Goal: Check status: Check status

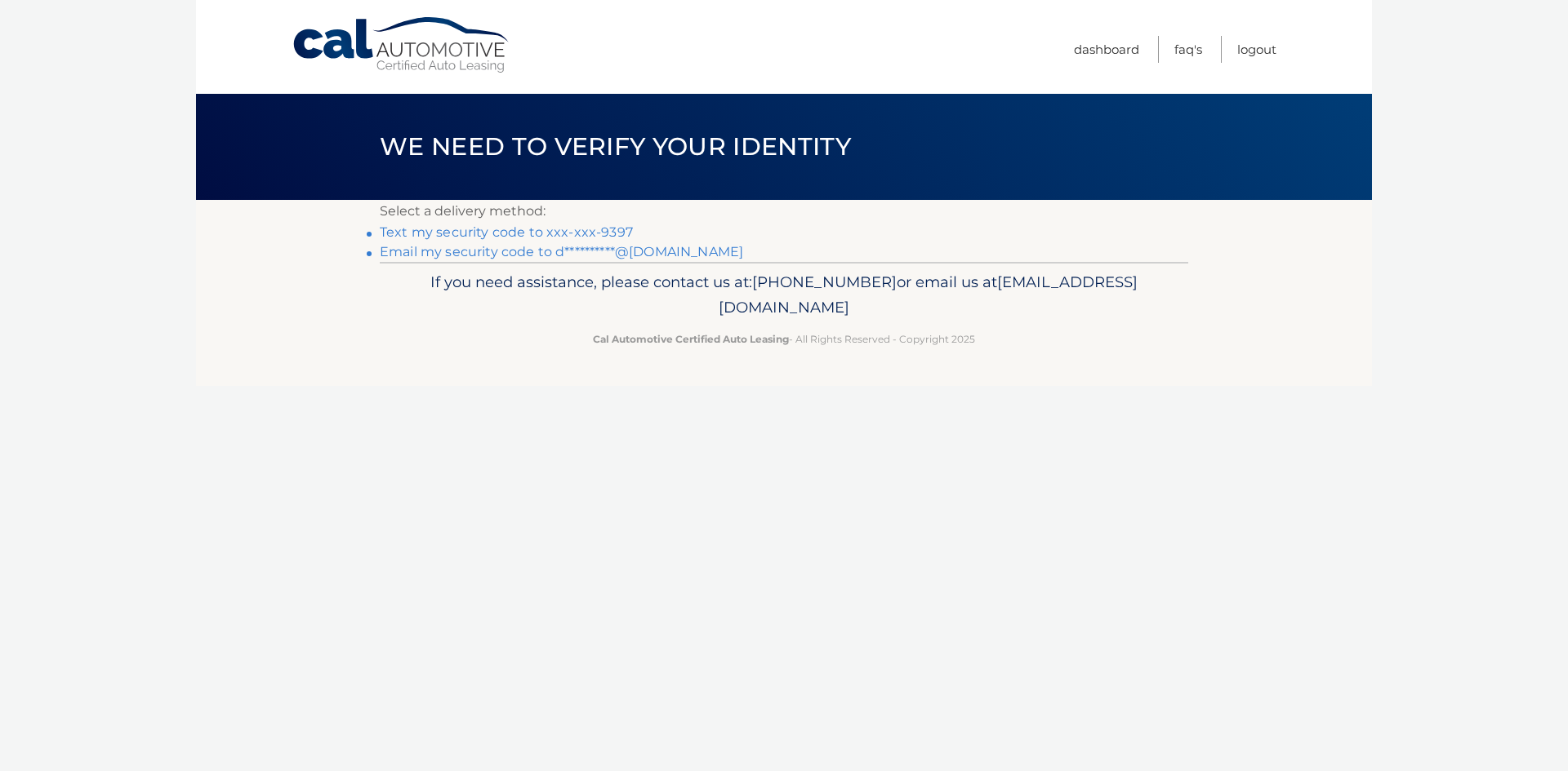
click at [482, 231] on link "Text my security code to xxx-xxx-9397" at bounding box center [506, 232] width 253 height 16
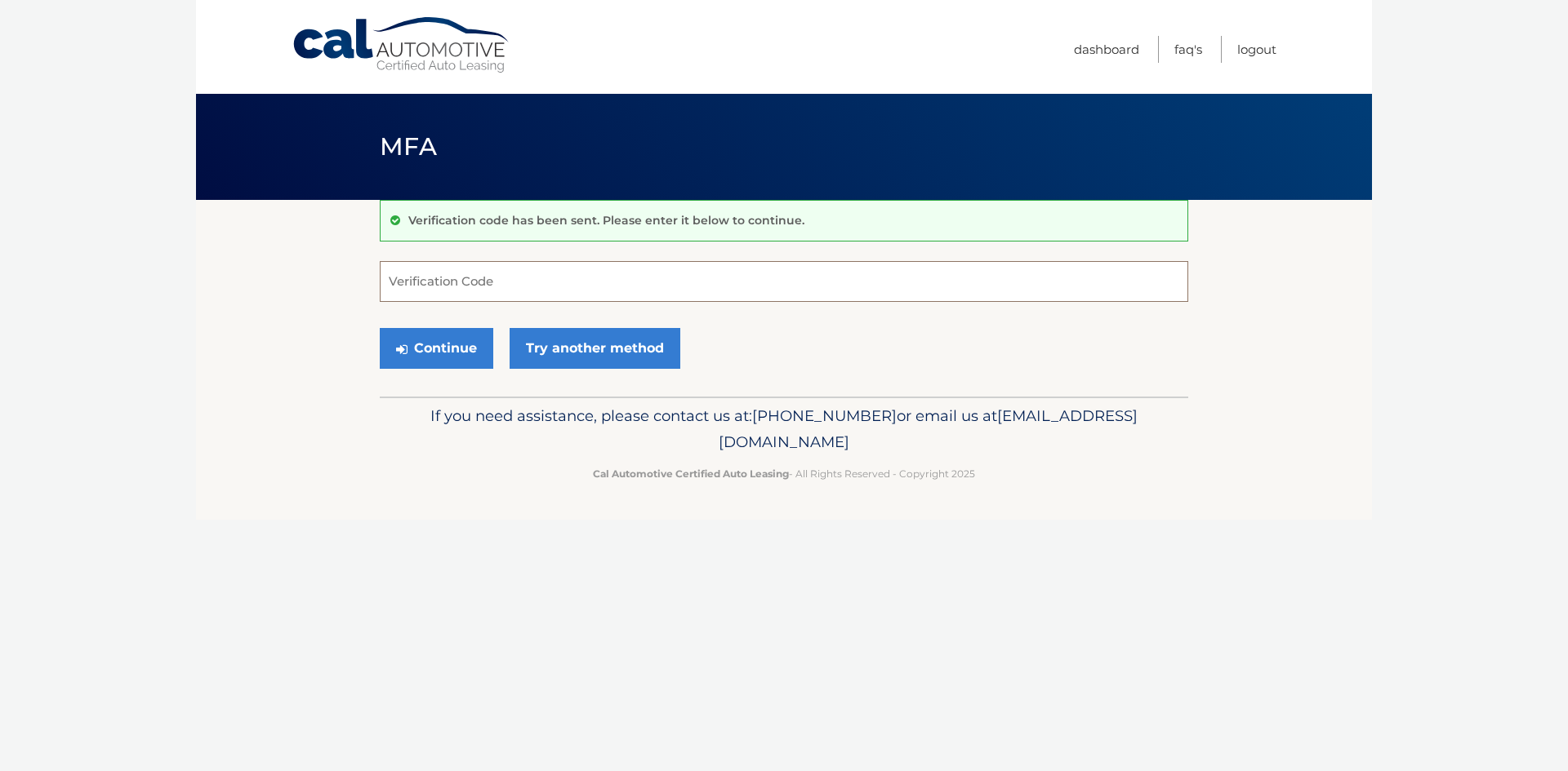
click at [481, 274] on input "Verification Code" at bounding box center [784, 282] width 809 height 41
type input "685907"
click at [447, 345] on button "Continue" at bounding box center [437, 349] width 114 height 41
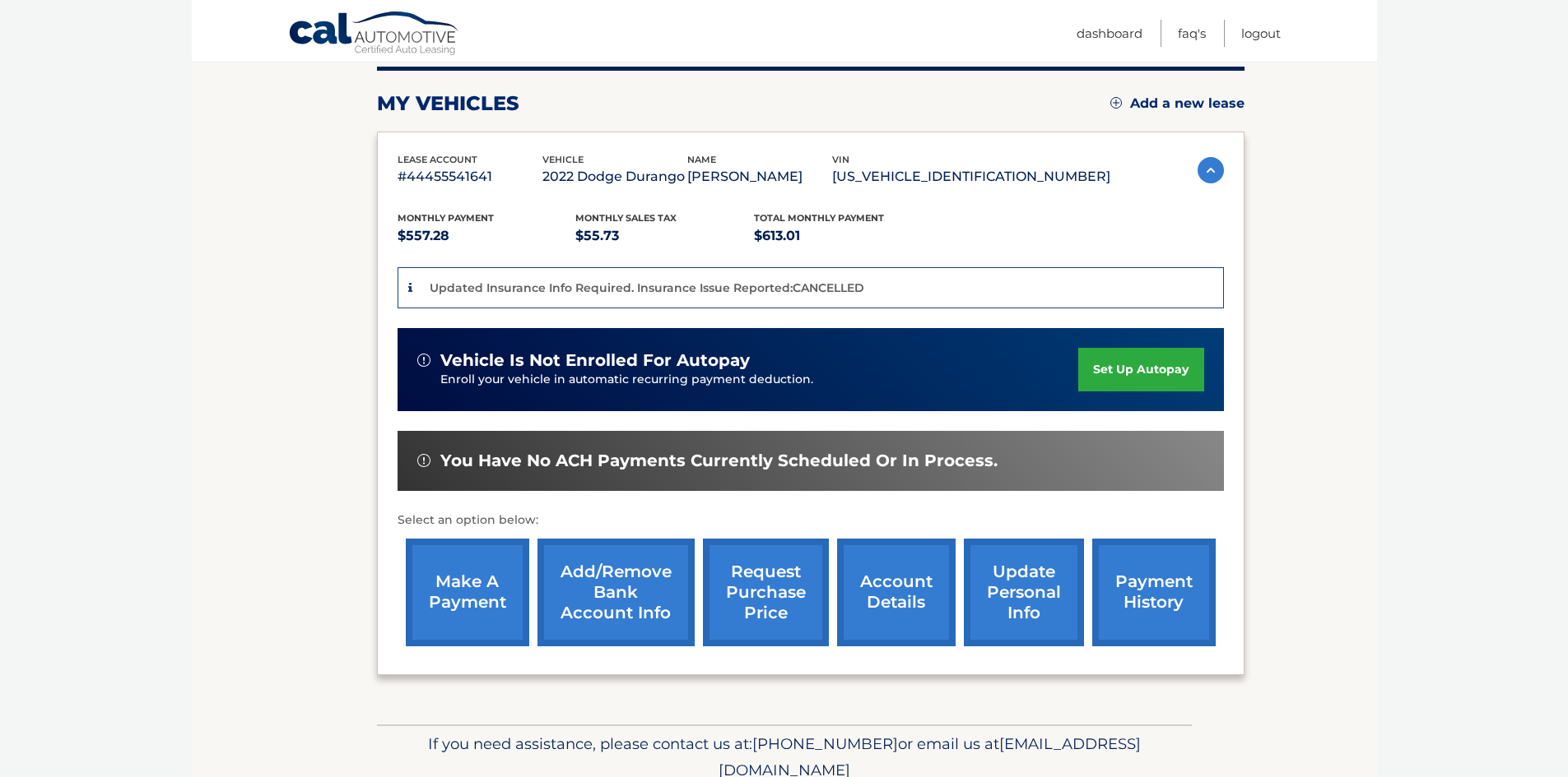
scroll to position [247, 0]
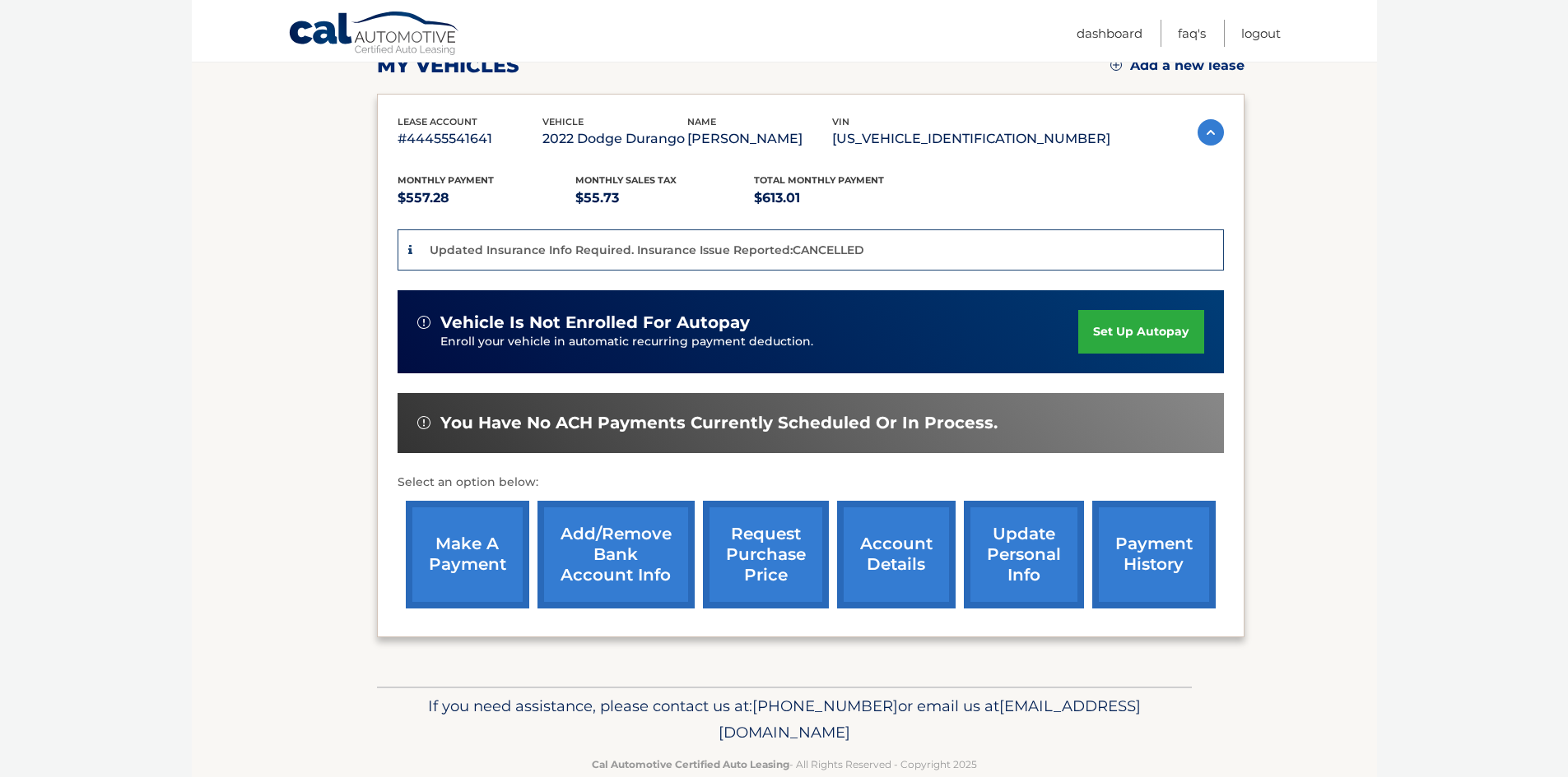
click at [1160, 558] on link "payment history" at bounding box center [1153, 554] width 123 height 108
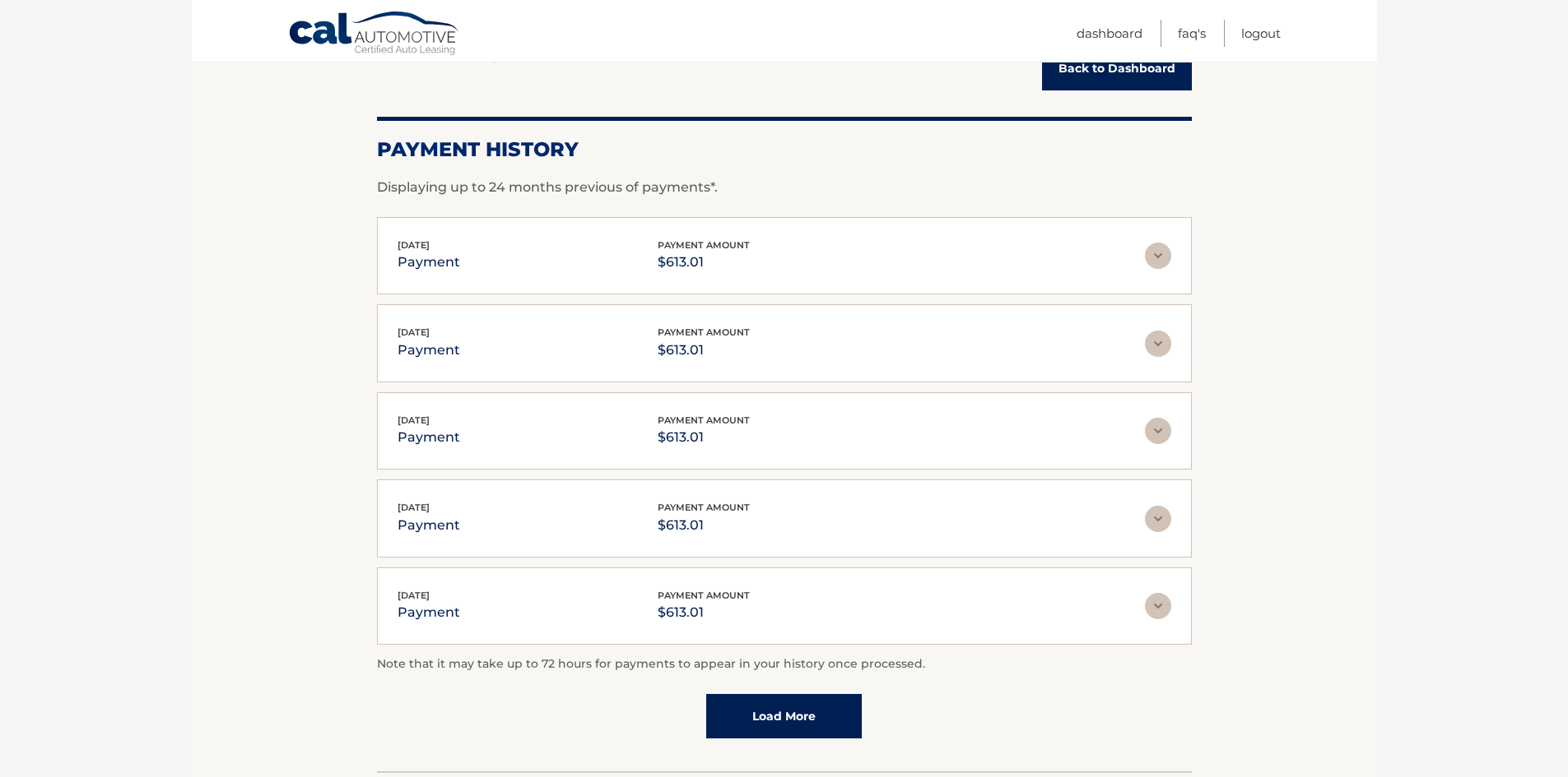
scroll to position [83, 0]
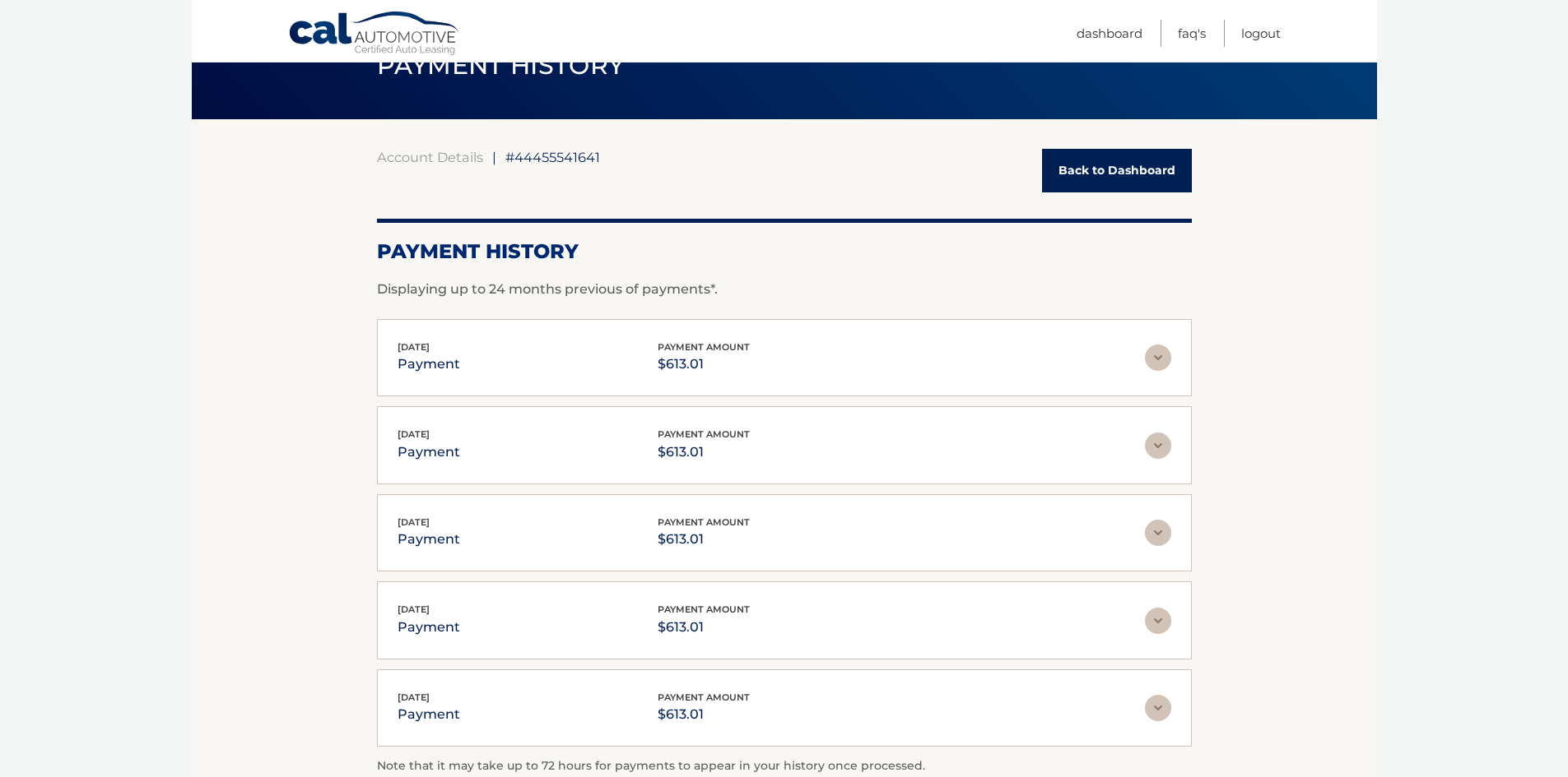
click at [1097, 176] on link "Back to Dashboard" at bounding box center [1116, 170] width 149 height 43
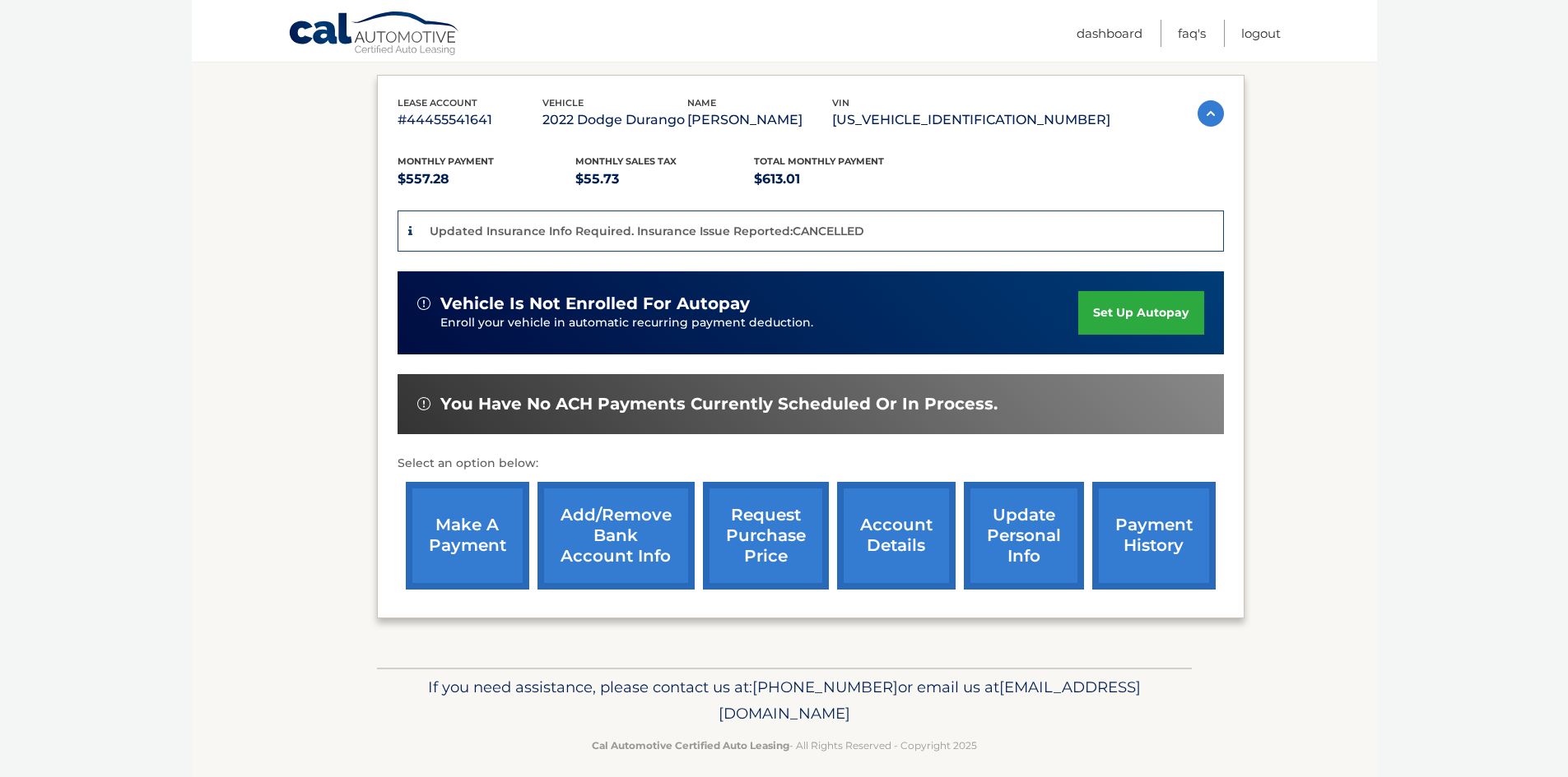
scroll to position [281, 0]
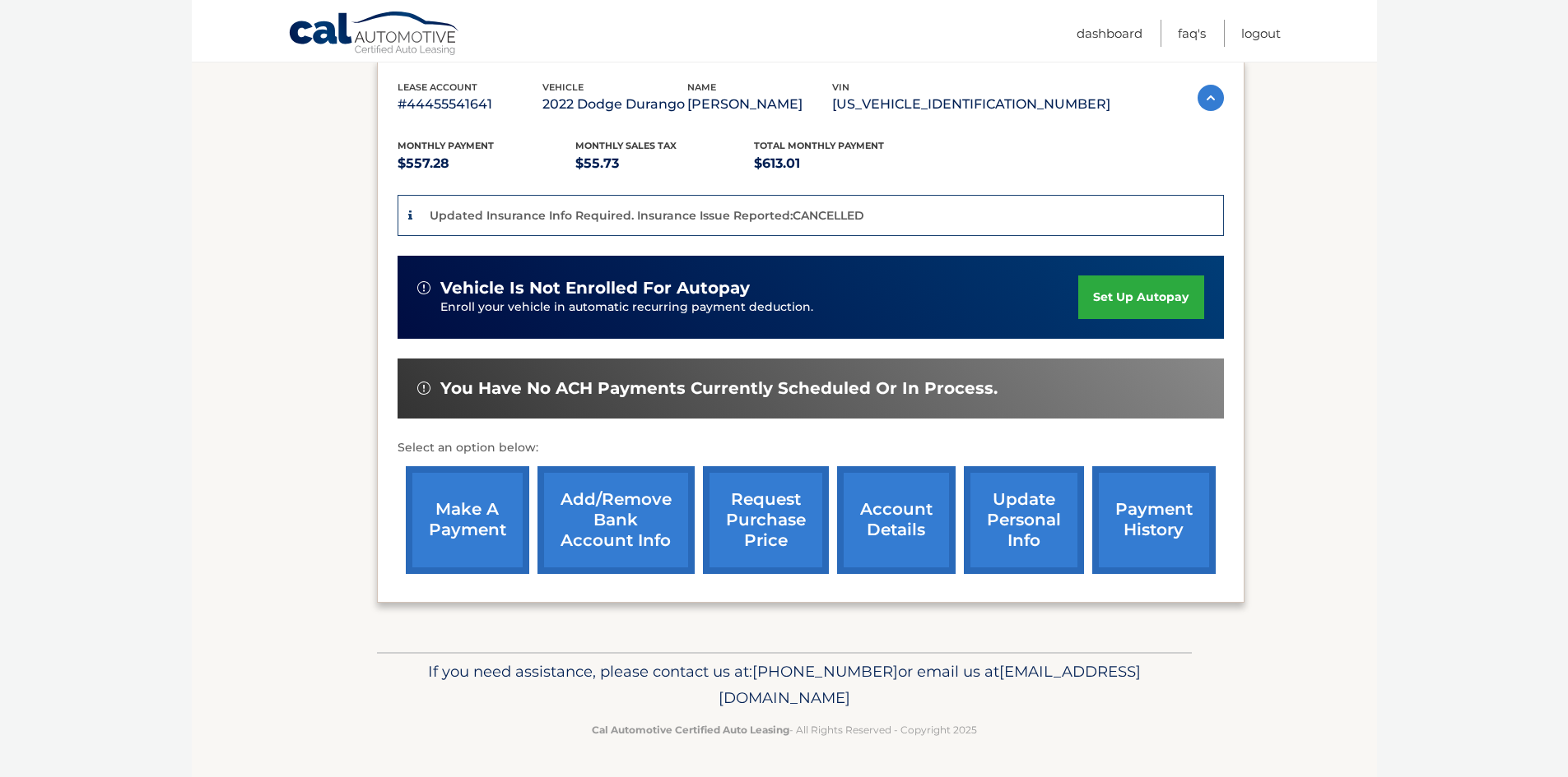
click at [742, 522] on link "request purchase price" at bounding box center [766, 520] width 126 height 108
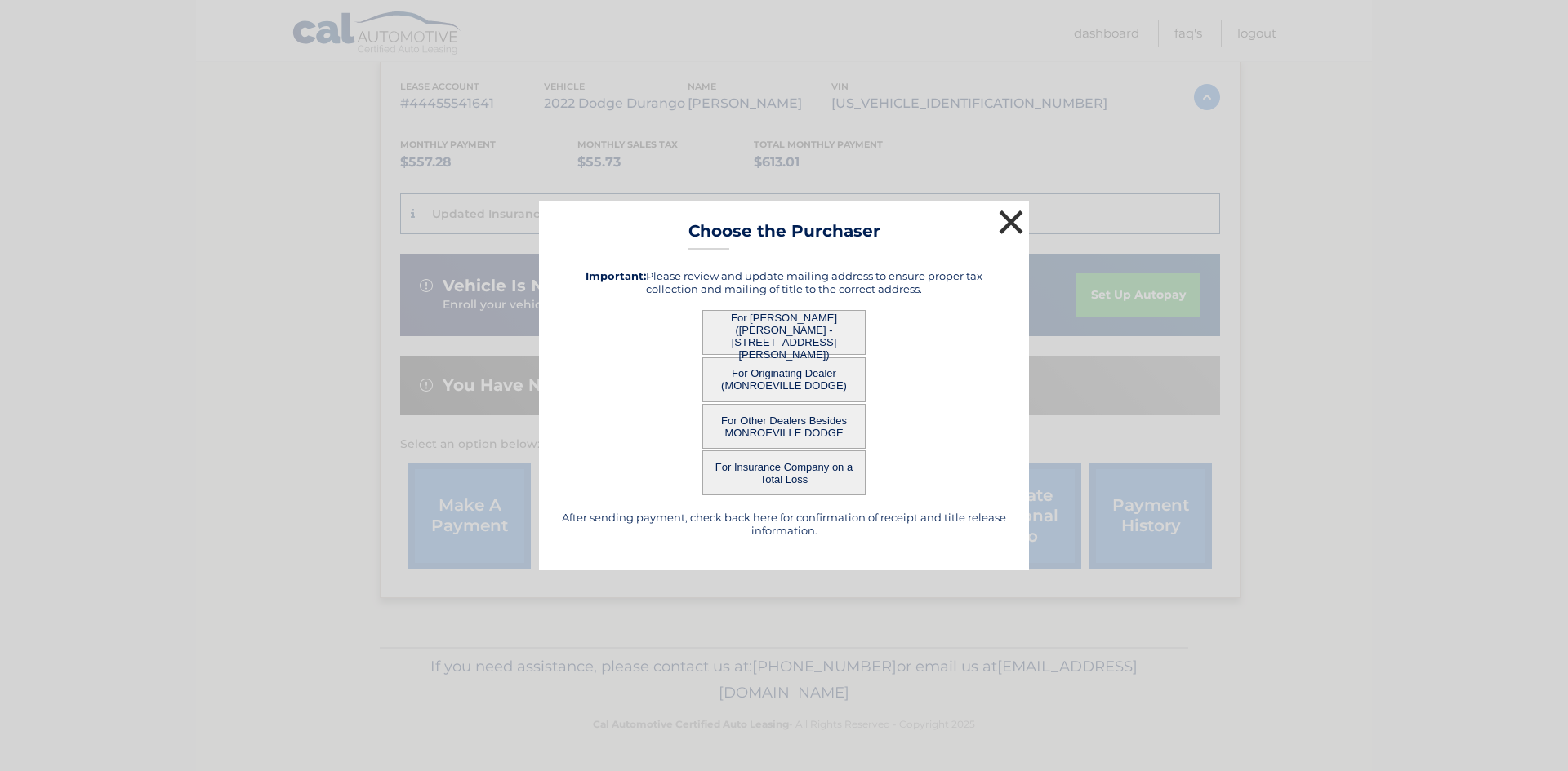
click at [1007, 224] on button "×" at bounding box center [1010, 222] width 33 height 33
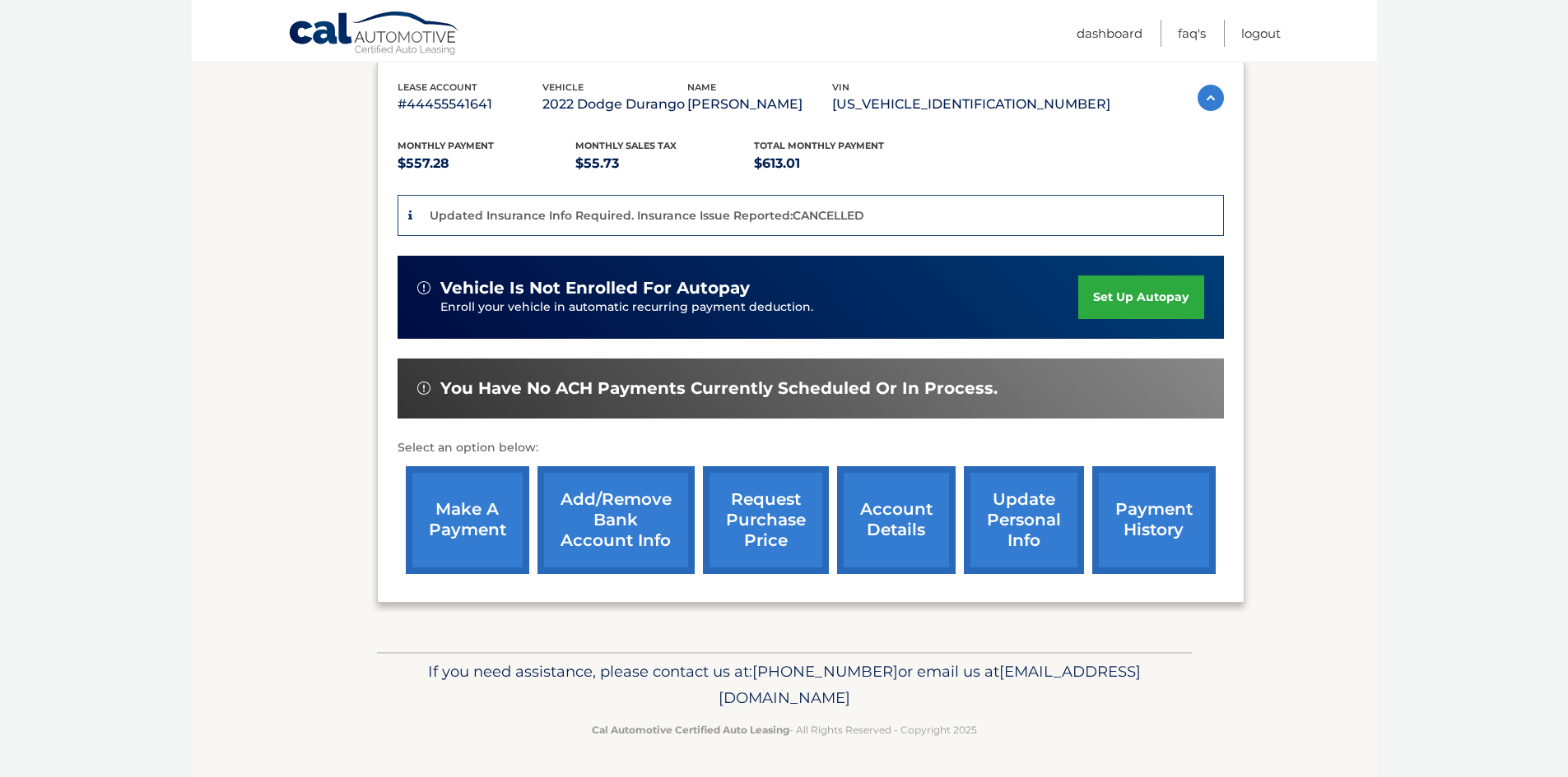
click at [466, 521] on link "make a payment" at bounding box center [467, 520] width 123 height 108
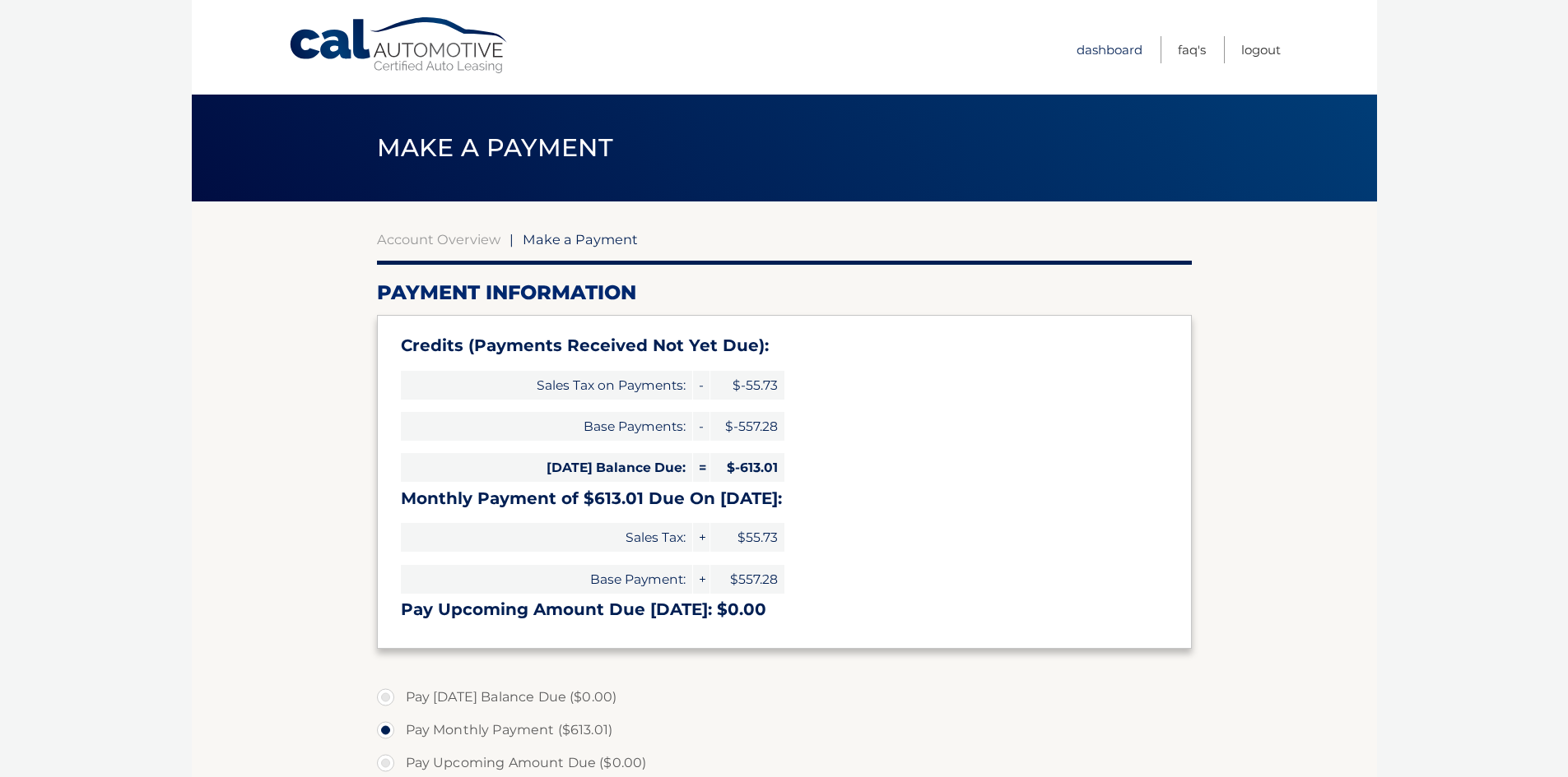
click at [1106, 52] on link "Dashboard" at bounding box center [1109, 50] width 66 height 27
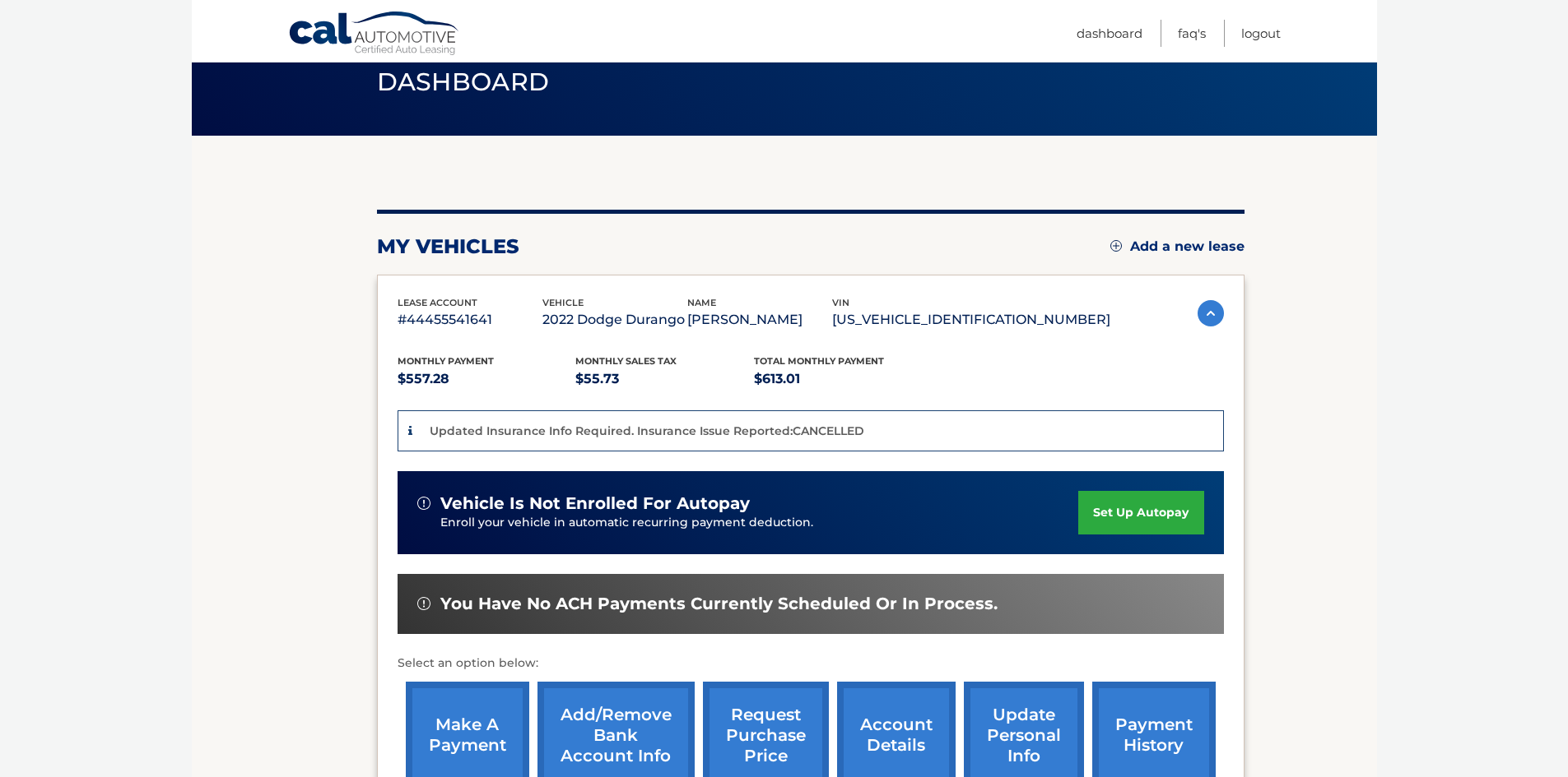
scroll to position [247, 0]
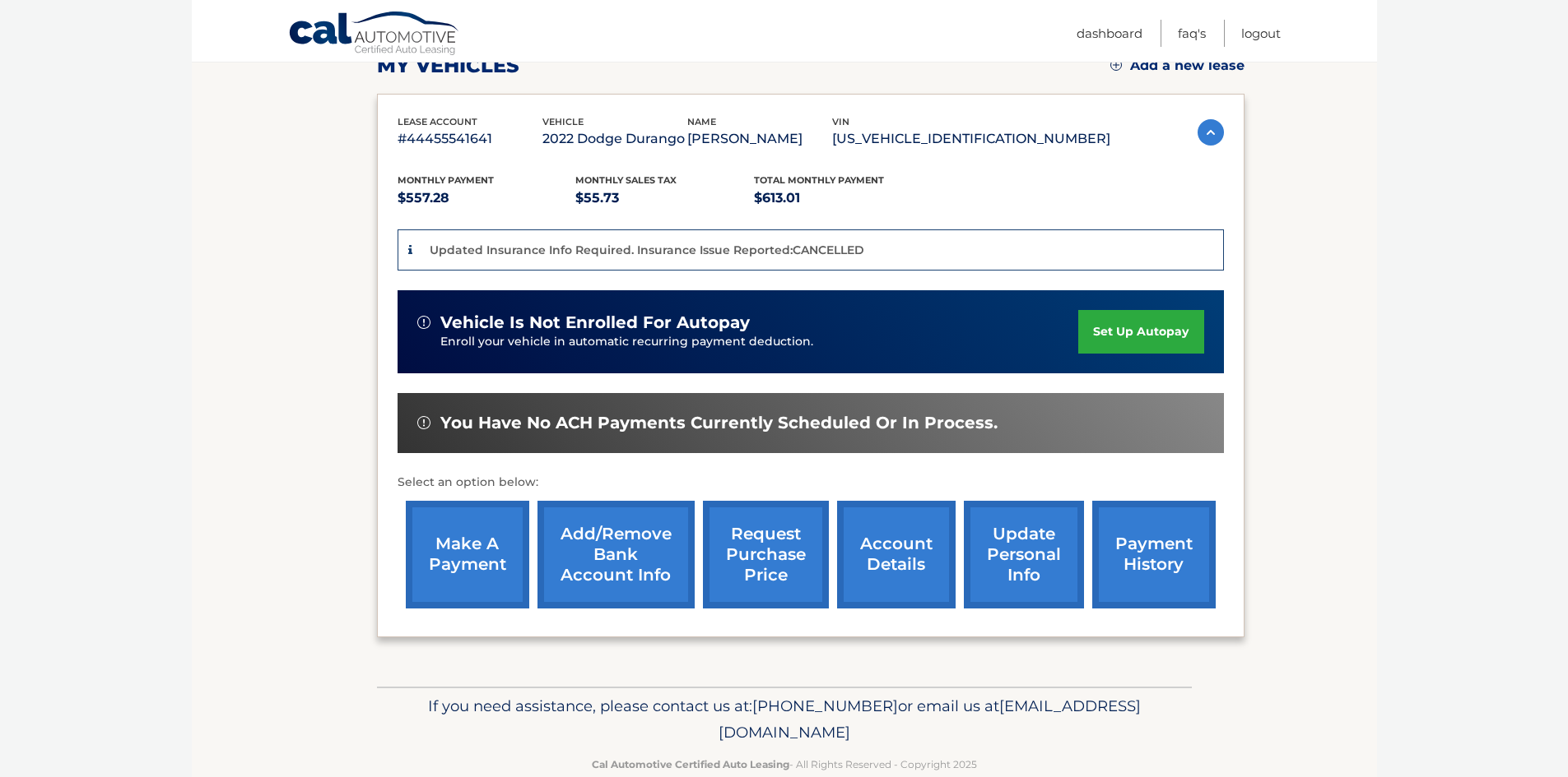
click at [1154, 552] on link "payment history" at bounding box center [1153, 554] width 123 height 108
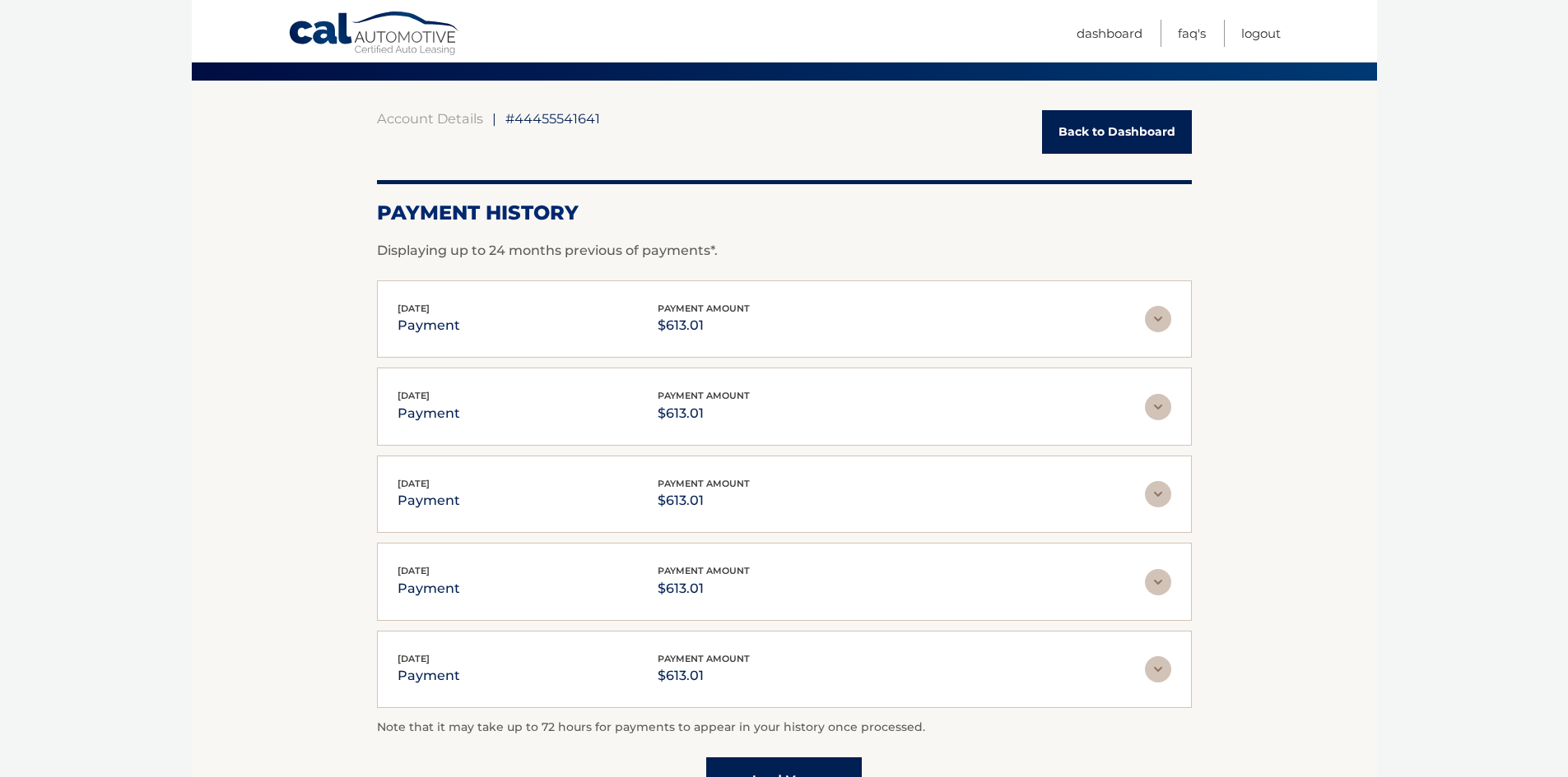
scroll to position [222, 0]
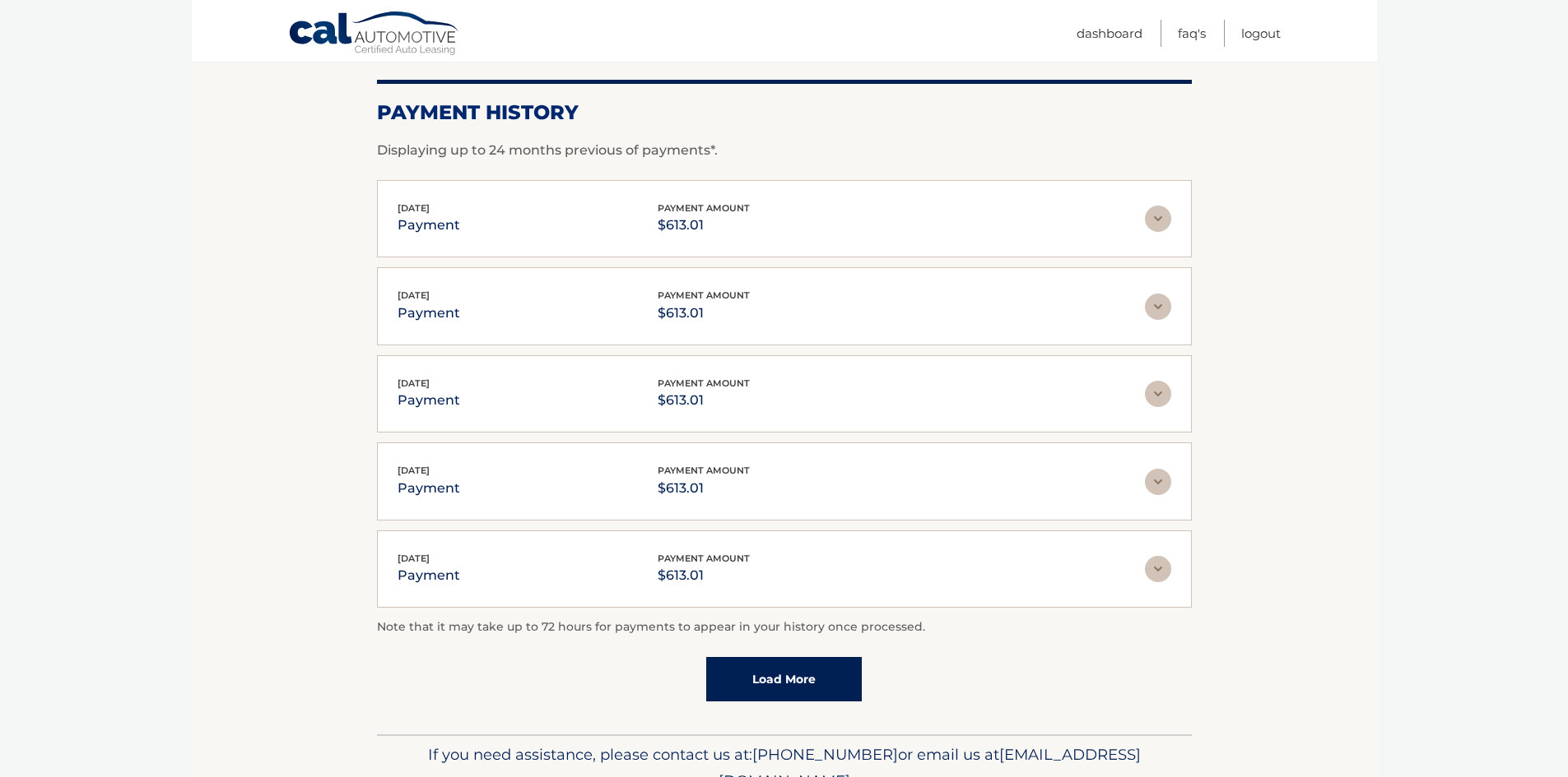
click at [796, 677] on link "Load More" at bounding box center [783, 679] width 155 height 44
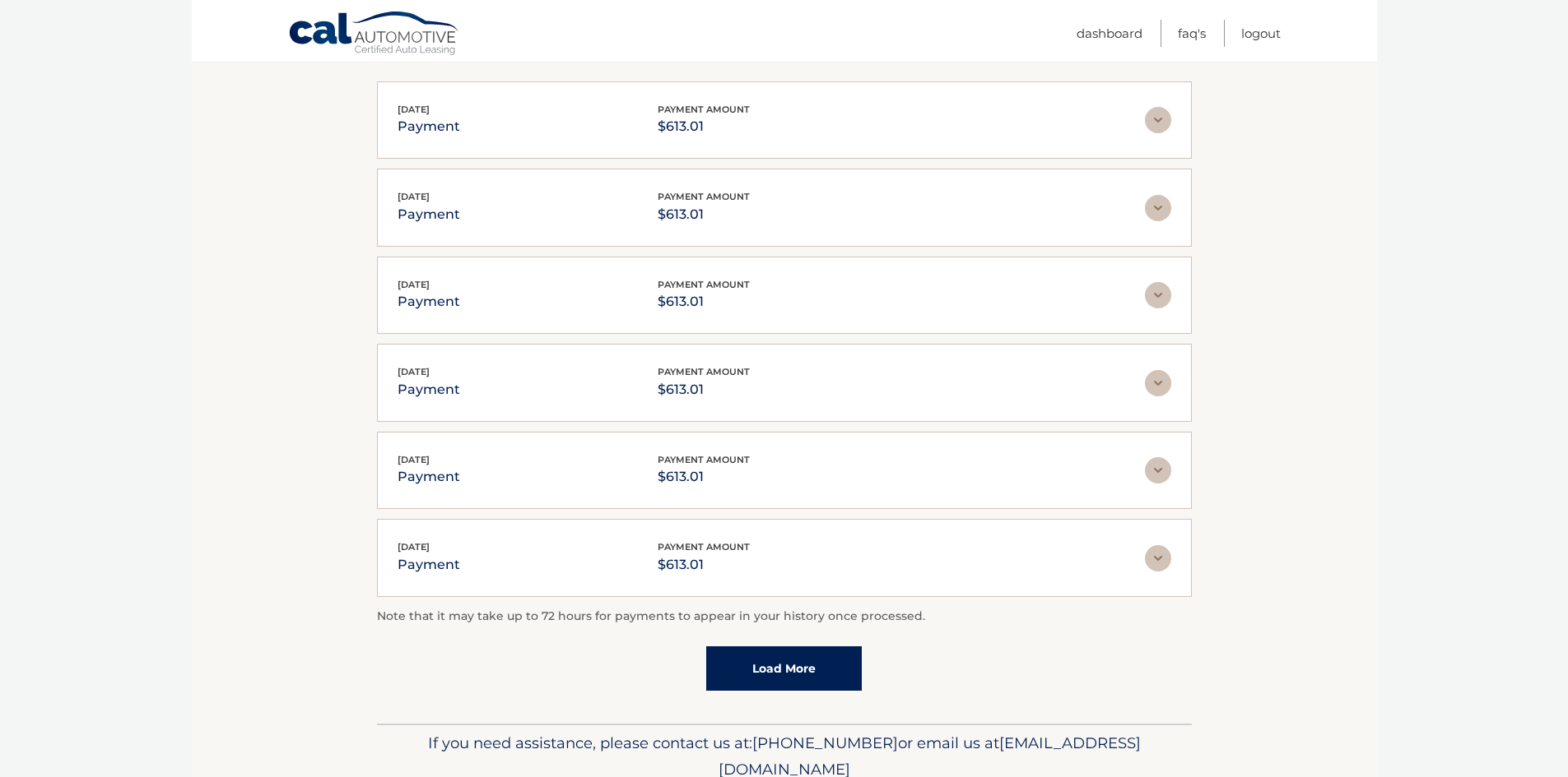
scroll to position [392, 0]
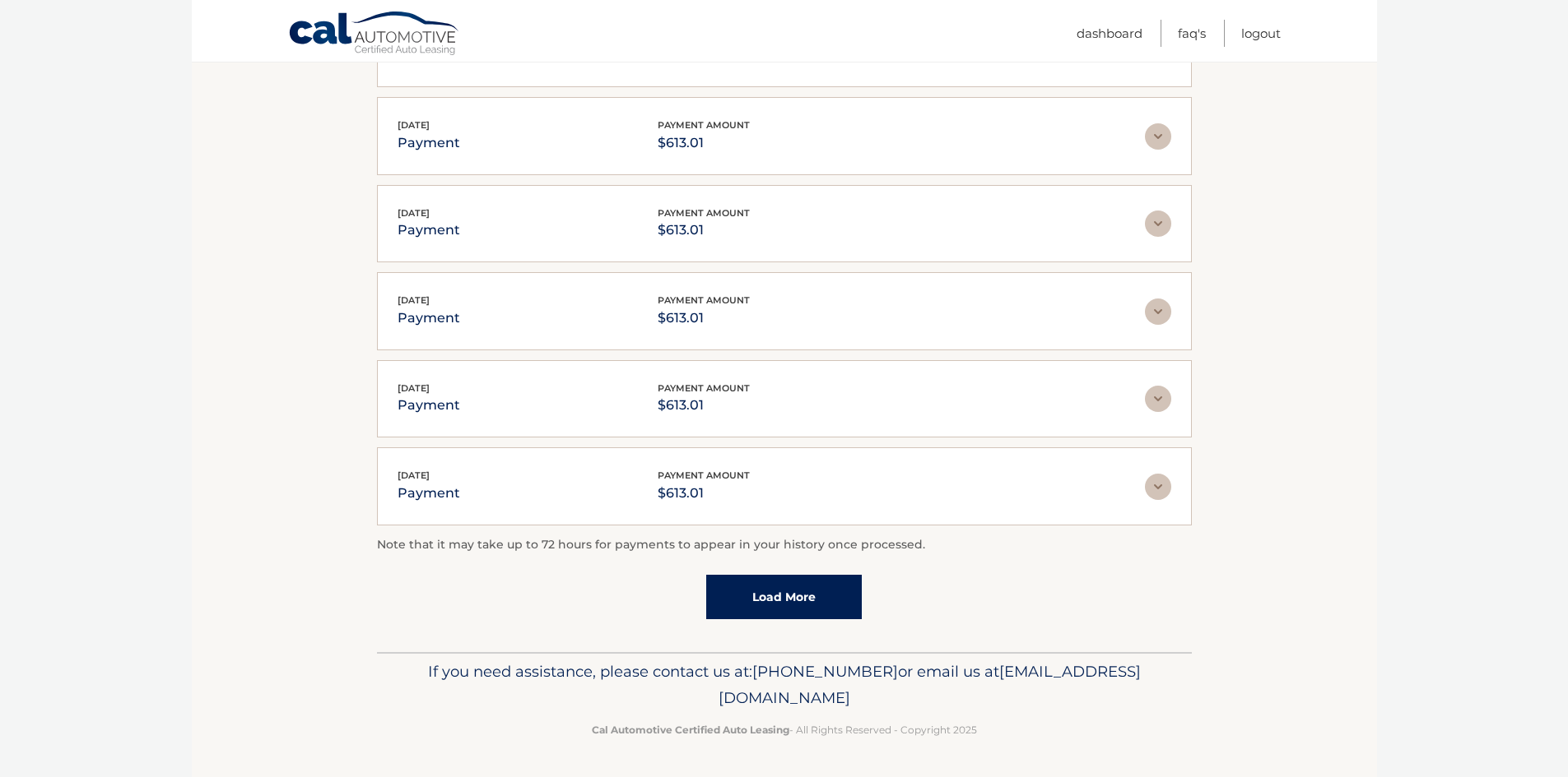
click at [777, 596] on link "Load More" at bounding box center [783, 597] width 155 height 44
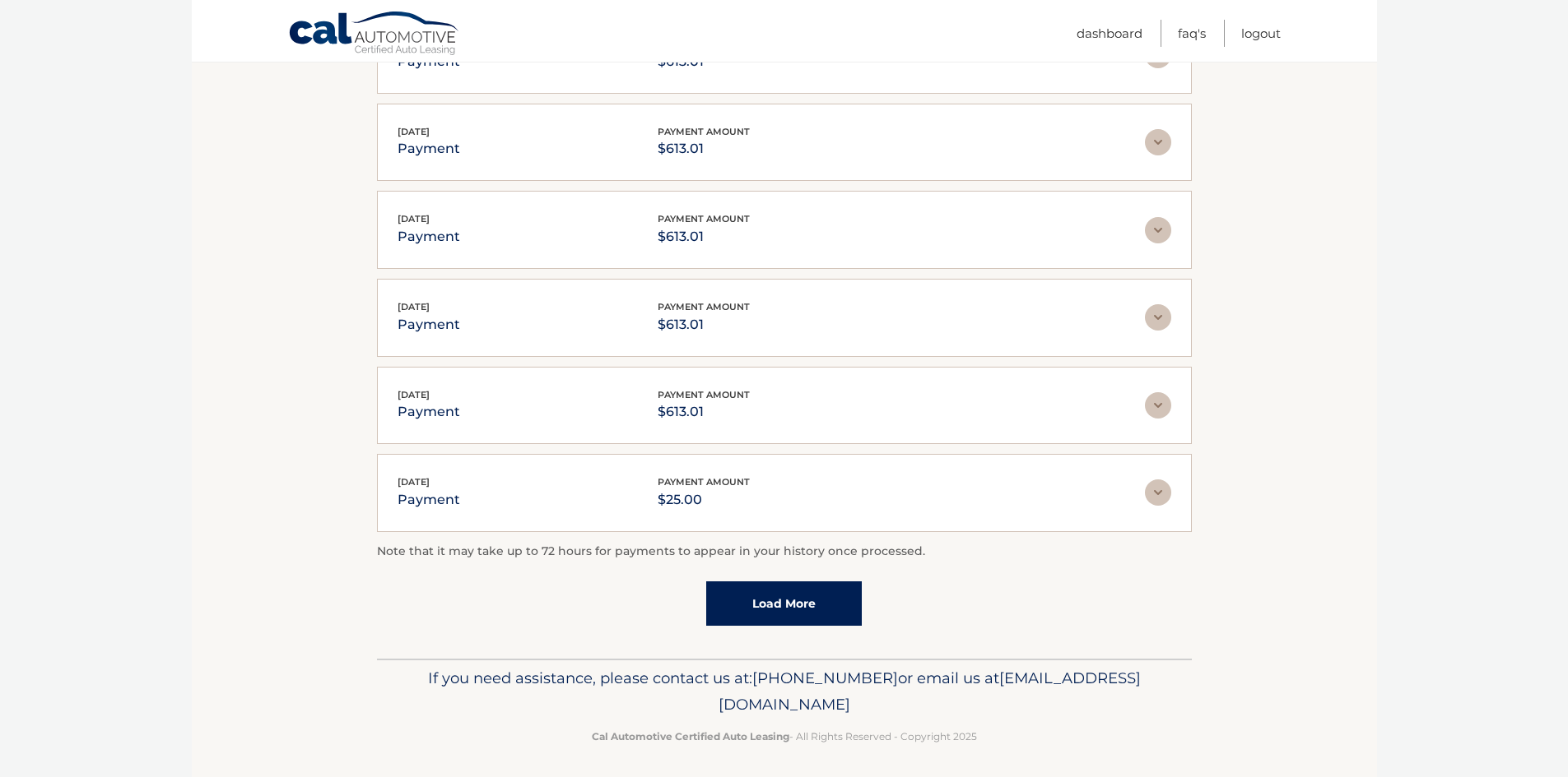
scroll to position [830, 0]
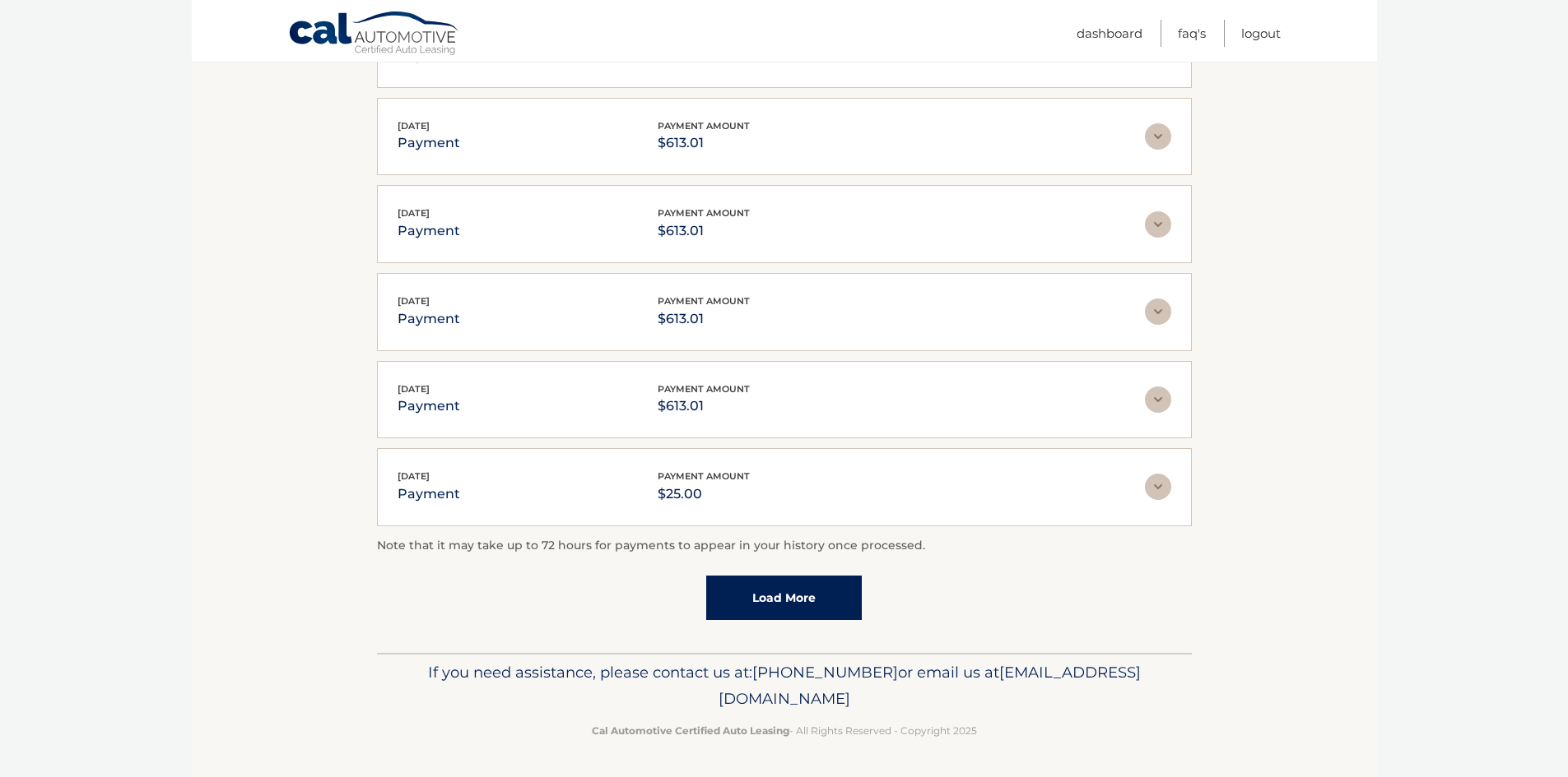
click at [765, 605] on link "Load More" at bounding box center [783, 598] width 155 height 44
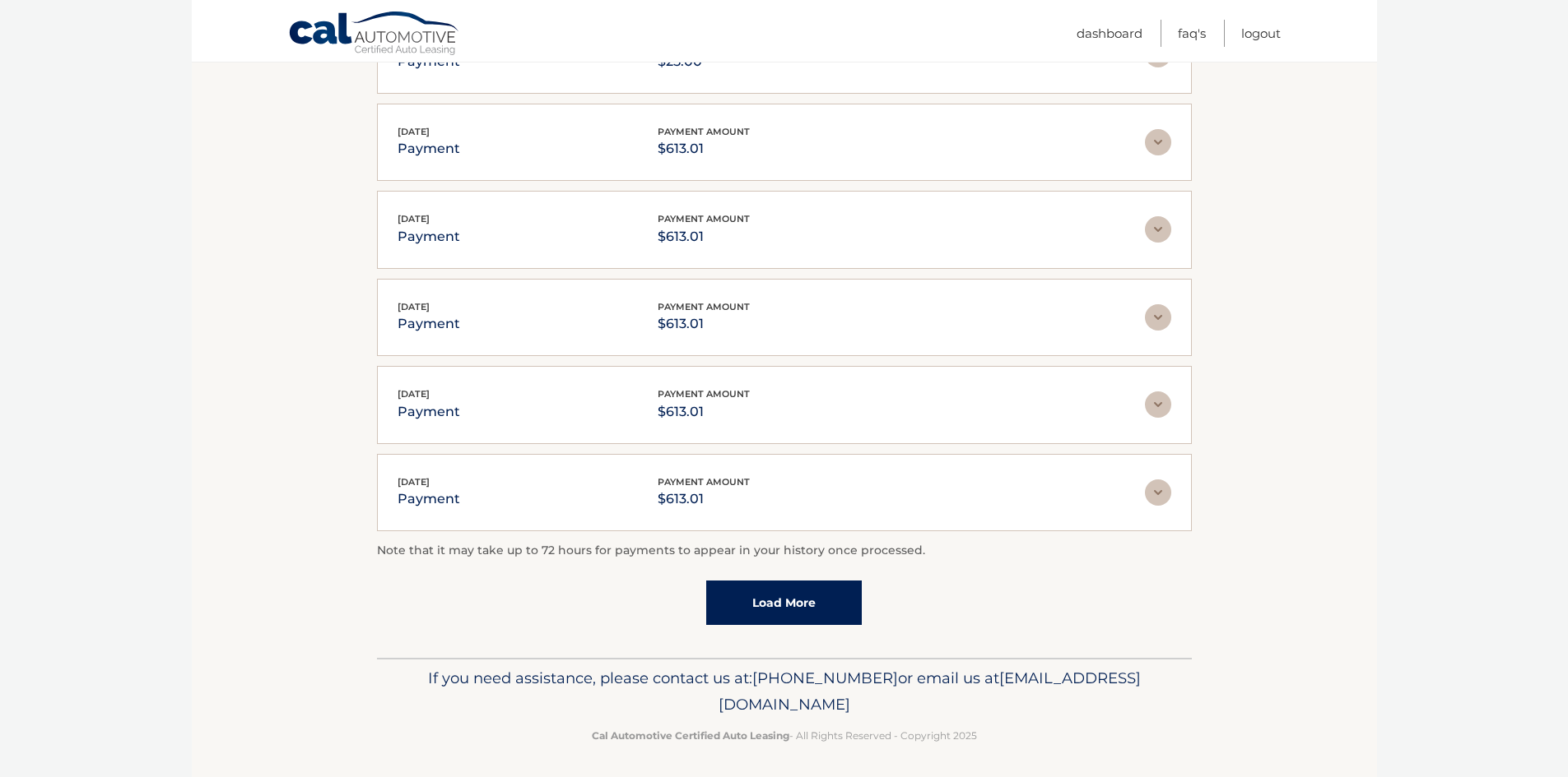
scroll to position [1267, 0]
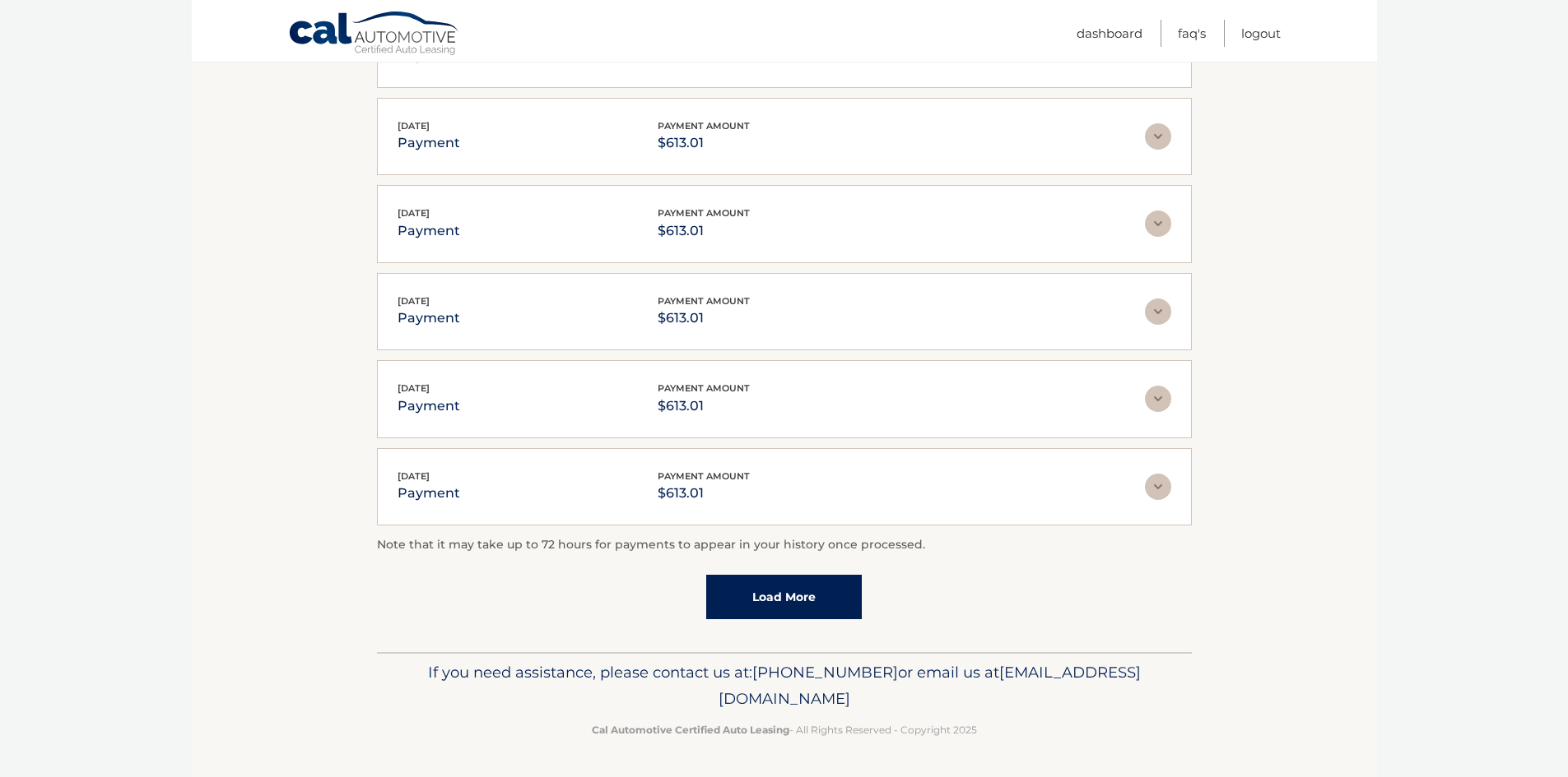
click at [767, 604] on link "Load More" at bounding box center [783, 597] width 155 height 44
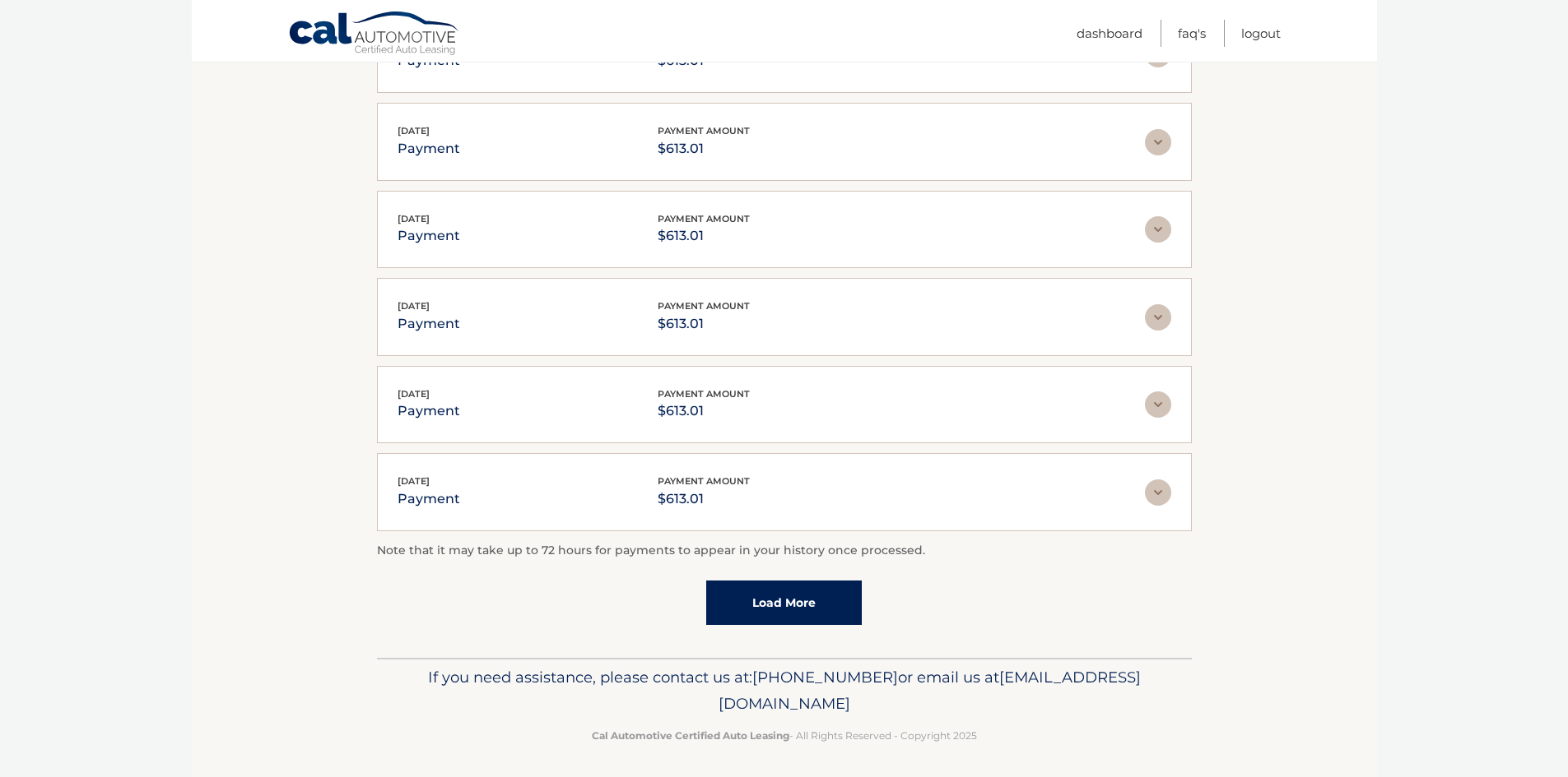
scroll to position [1706, 0]
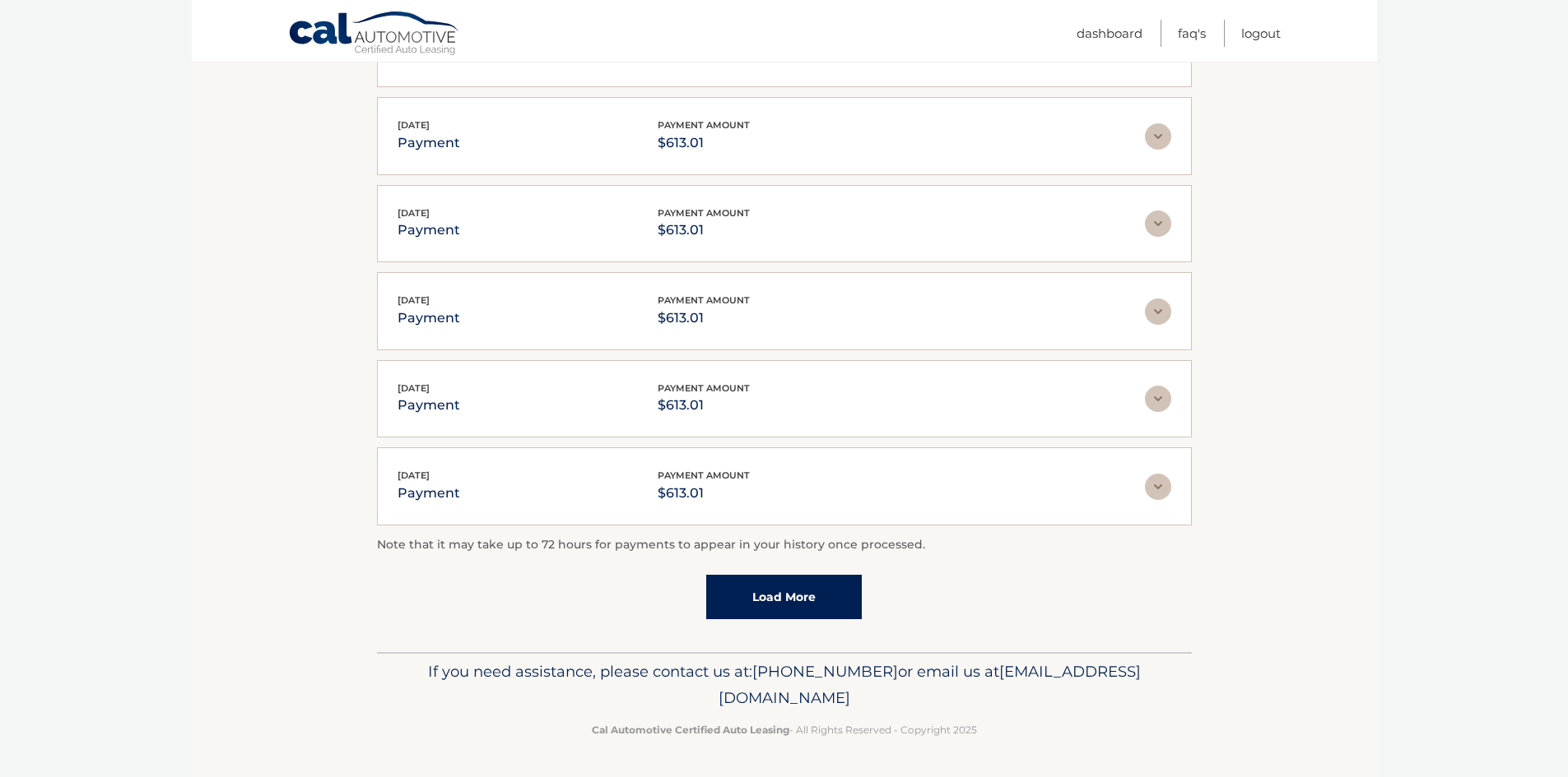
click at [776, 587] on link "Load More" at bounding box center [783, 597] width 155 height 44
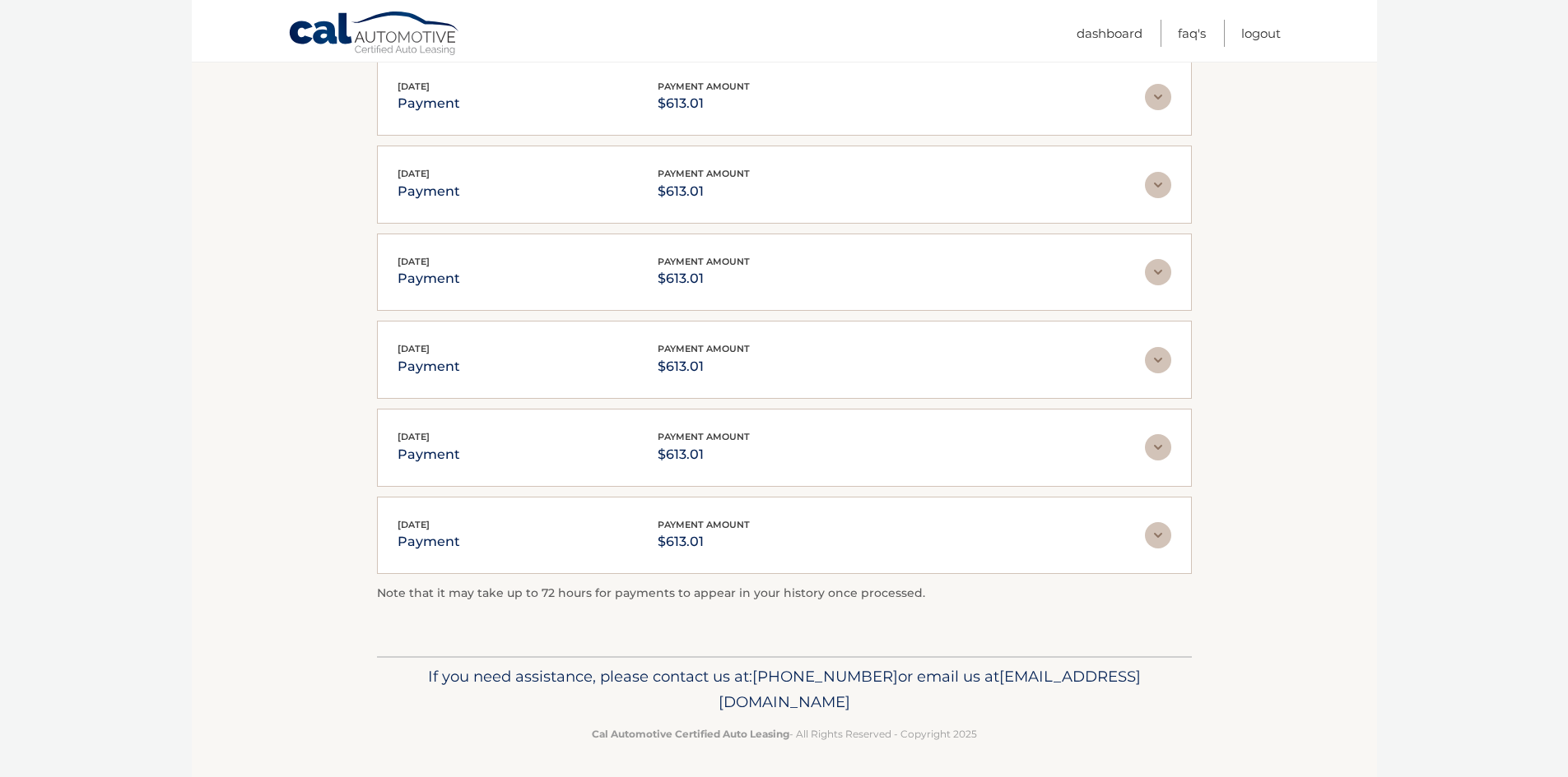
scroll to position [2012, 0]
